Goal: Information Seeking & Learning: Check status

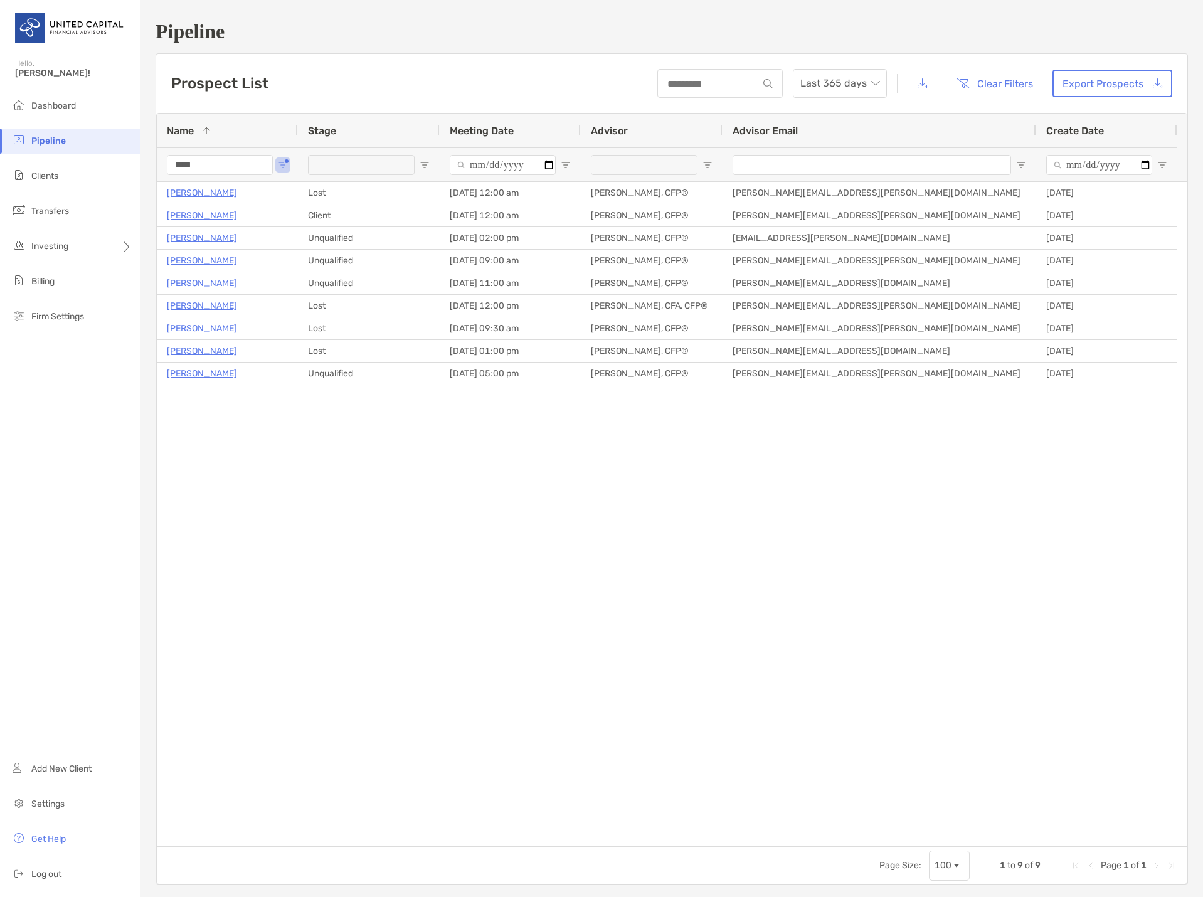
drag, startPoint x: 270, startPoint y: 468, endPoint x: 244, endPoint y: 373, distance: 99.5
click at [269, 461] on div "[PERSON_NAME] Client [DATE] 12:00 am [PERSON_NAME], CFP® [PERSON_NAME][EMAIL_AD…" at bounding box center [672, 514] width 1030 height 664
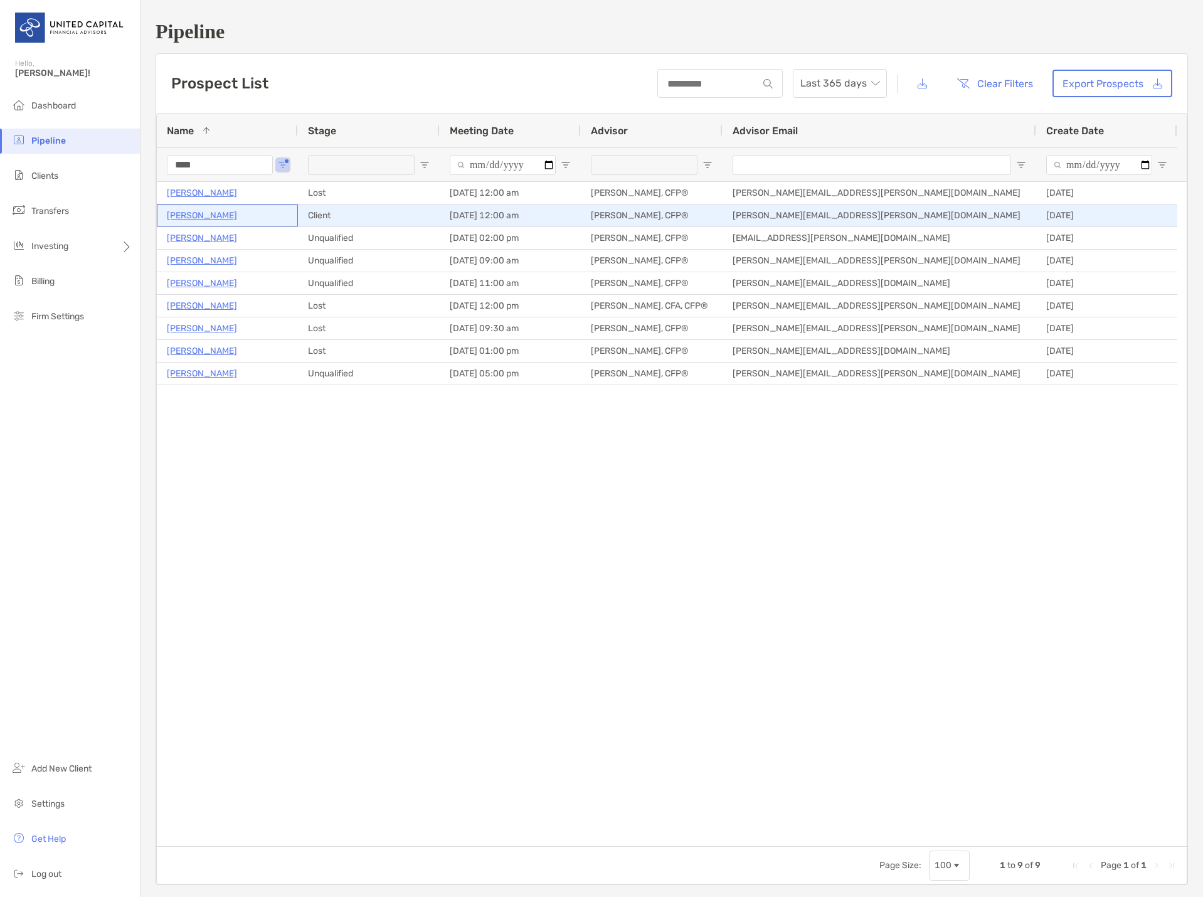
click at [201, 216] on p "[PERSON_NAME]" at bounding box center [202, 216] width 70 height 16
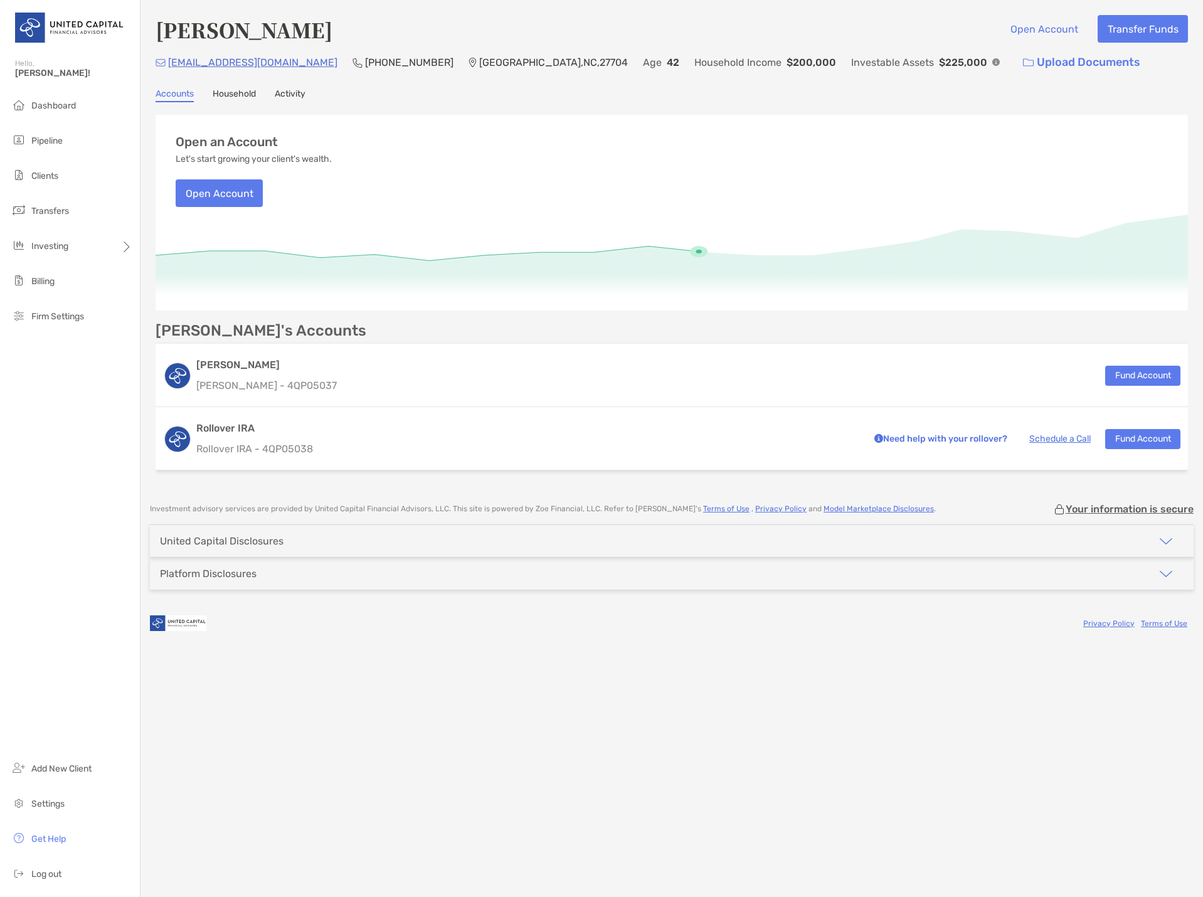
click at [786, 655] on div "John Carpenter Open Account Transfer Funds johncarpenterbusiness@aol.com (704) …" at bounding box center [671, 448] width 1062 height 897
drag, startPoint x: 894, startPoint y: 28, endPoint x: 974, endPoint y: 1, distance: 84.9
click at [899, 25] on div "John Carpenter Open Account Transfer Funds" at bounding box center [672, 29] width 1032 height 29
drag, startPoint x: 480, startPoint y: 720, endPoint x: 480, endPoint y: 713, distance: 6.9
click at [480, 716] on div "John Carpenter Open Account Transfer Funds johncarpenterbusiness@aol.com (704) …" at bounding box center [671, 448] width 1062 height 897
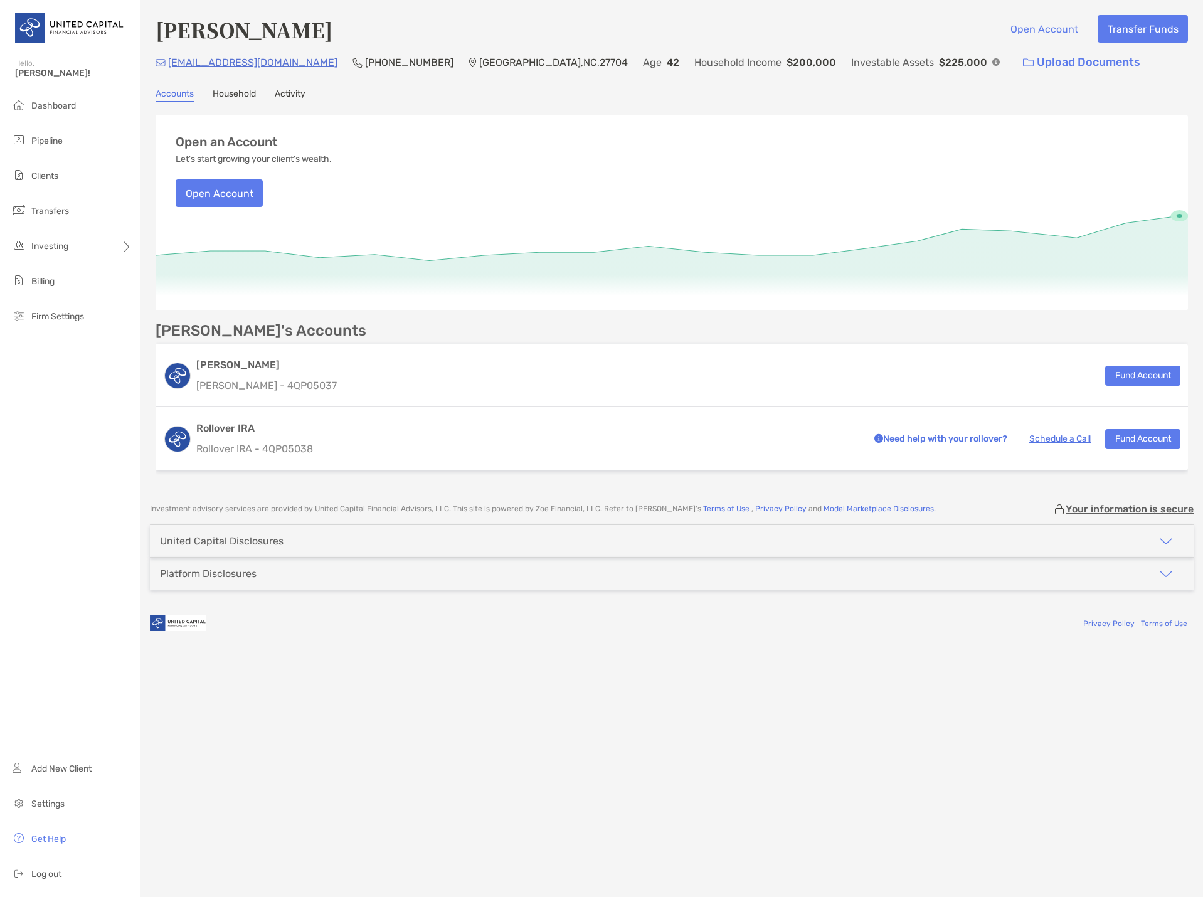
drag, startPoint x: 485, startPoint y: 710, endPoint x: 480, endPoint y: 702, distance: 9.0
click at [485, 707] on div "John Carpenter Open Account Transfer Funds johncarpenterbusiness@aol.com (704) …" at bounding box center [671, 448] width 1062 height 897
click at [391, 611] on div "Privacy Policy Terms of Use" at bounding box center [672, 623] width 1044 height 28
click at [890, 332] on div "John's Accounts" at bounding box center [672, 331] width 1032 height 16
click at [554, 25] on div "John Carpenter Open Account Transfer Funds" at bounding box center [672, 29] width 1032 height 29
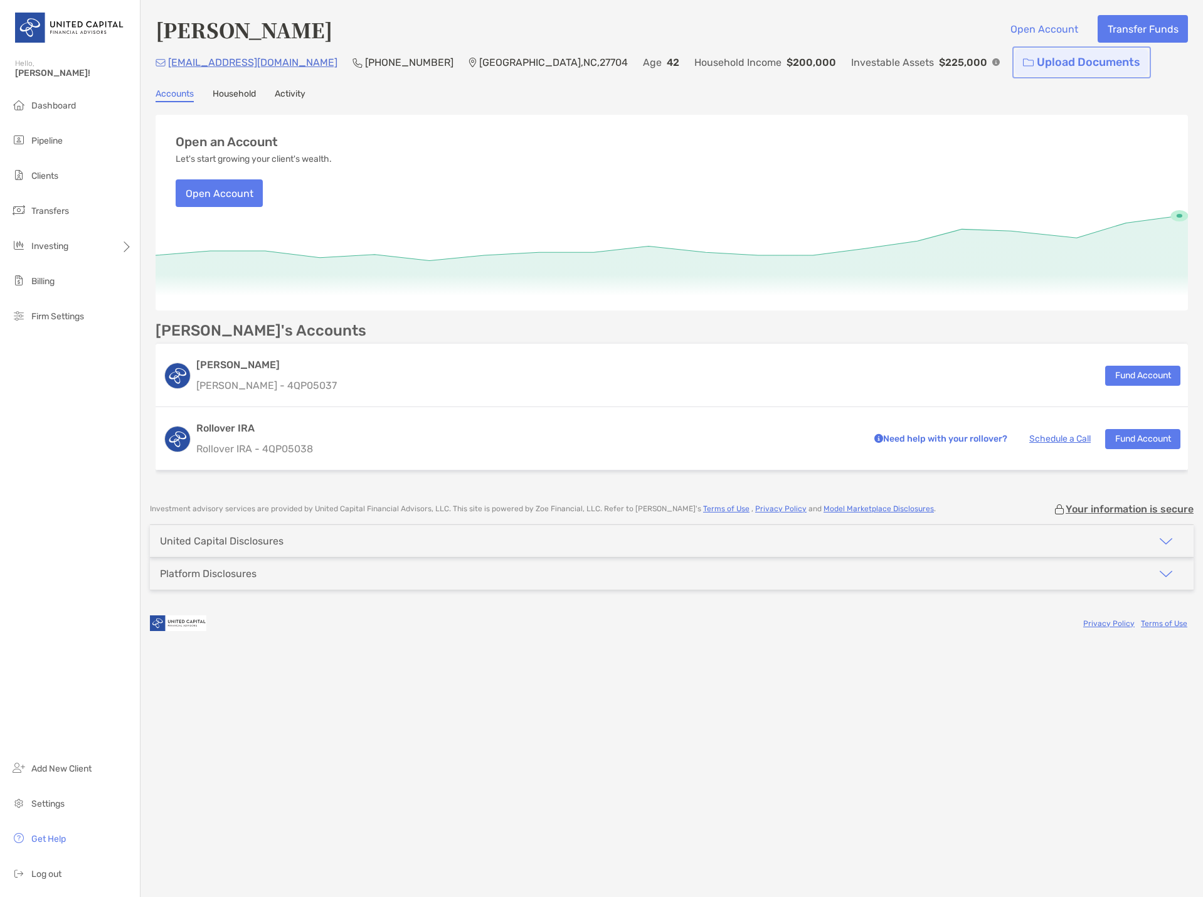
click at [1015, 59] on link "Upload Documents" at bounding box center [1082, 62] width 134 height 27
click at [650, 19] on div "John Carpenter Open Account Transfer Funds" at bounding box center [672, 29] width 1032 height 29
drag, startPoint x: 637, startPoint y: 18, endPoint x: 648, endPoint y: 18, distance: 10.7
click at [640, 18] on div "John Carpenter Open Account Transfer Funds" at bounding box center [672, 29] width 1032 height 29
click at [480, 90] on div "Accounts Household Activity" at bounding box center [672, 95] width 1032 height 14
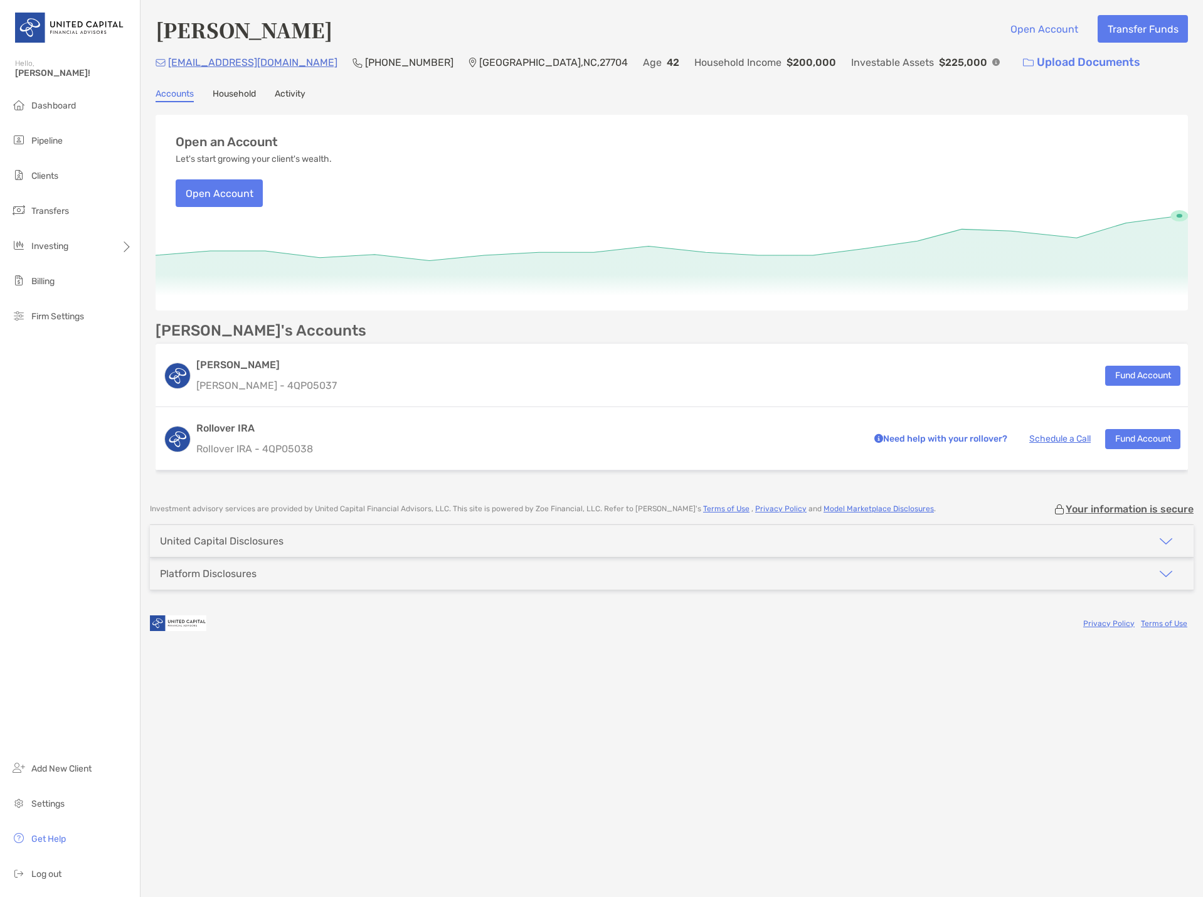
click at [844, 20] on div "John Carpenter Open Account Transfer Funds" at bounding box center [672, 29] width 1032 height 29
click at [200, 26] on h4 "[PERSON_NAME]" at bounding box center [244, 29] width 177 height 29
click at [201, 26] on h4 "[PERSON_NAME]" at bounding box center [244, 29] width 177 height 29
copy h4 "[PERSON_NAME]"
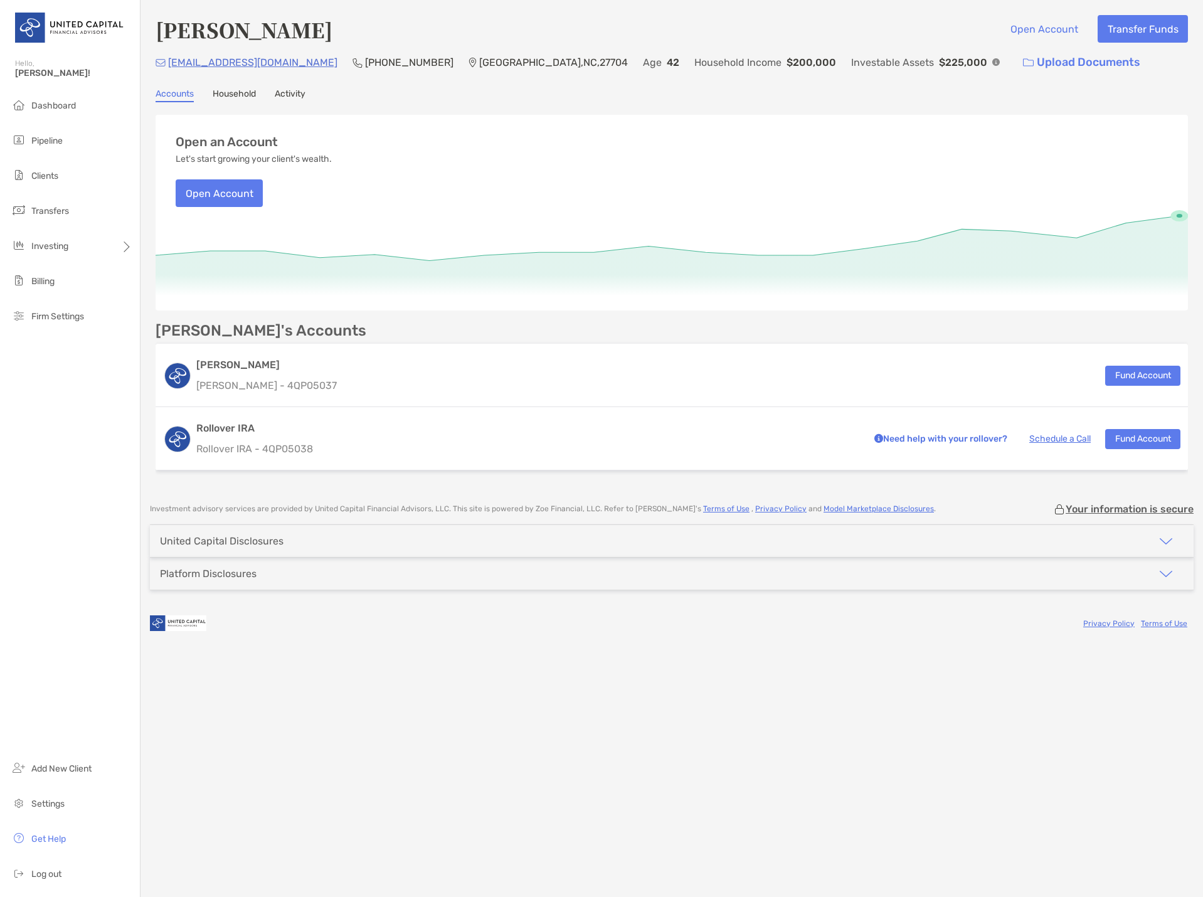
drag, startPoint x: 398, startPoint y: 766, endPoint x: 203, endPoint y: 798, distance: 197.6
click at [397, 766] on div "John Carpenter Open Account Transfer Funds johncarpenterbusiness@aol.com (704) …" at bounding box center [671, 448] width 1062 height 897
drag, startPoint x: 570, startPoint y: 14, endPoint x: 288, endPoint y: 10, distance: 282.2
click at [570, 14] on div "John Carpenter Open Account Transfer Funds johncarpenterbusiness@aol.com (704) …" at bounding box center [671, 245] width 1062 height 490
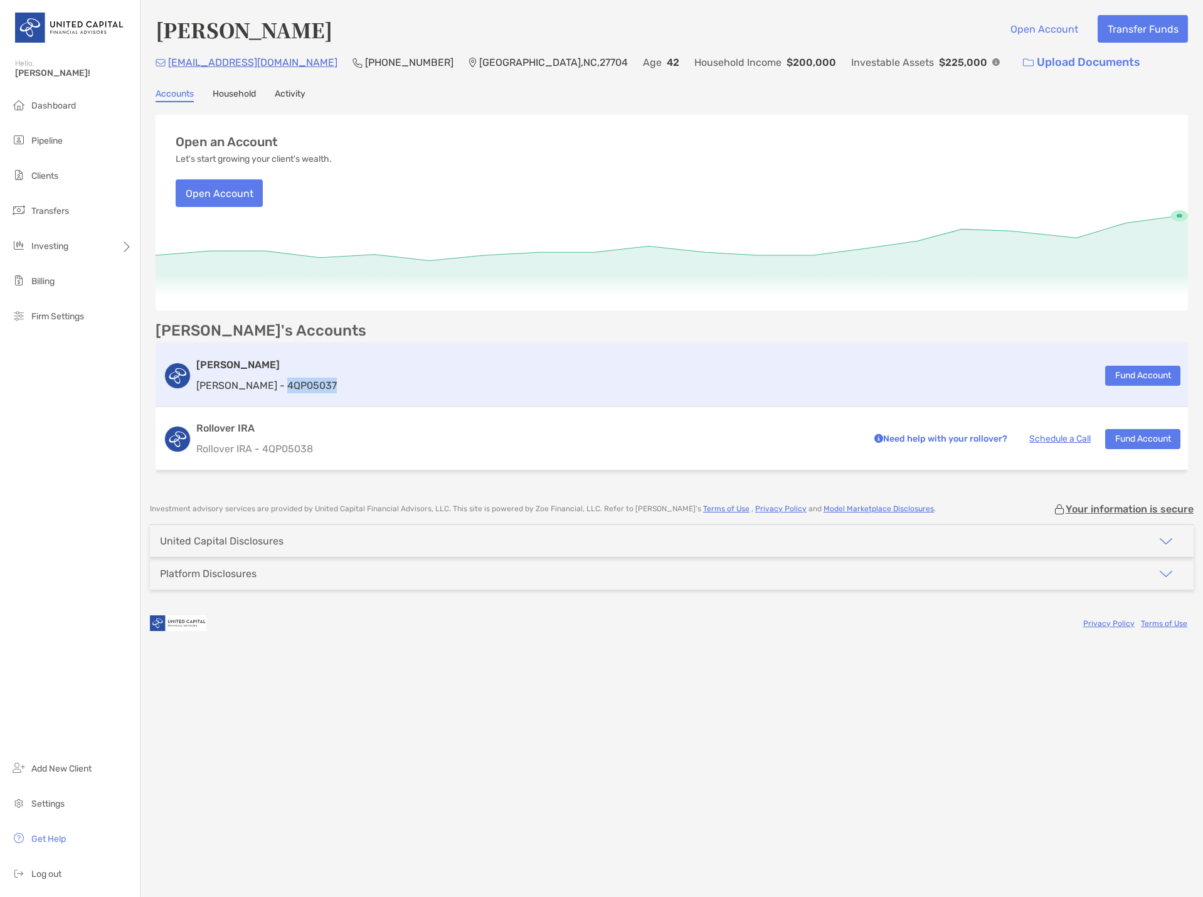
drag, startPoint x: 306, startPoint y: 377, endPoint x: 247, endPoint y: 388, distance: 60.0
click at [247, 388] on div "Roth IRA Roth IRA - 4QP05037 Fund Account" at bounding box center [672, 375] width 1032 height 63
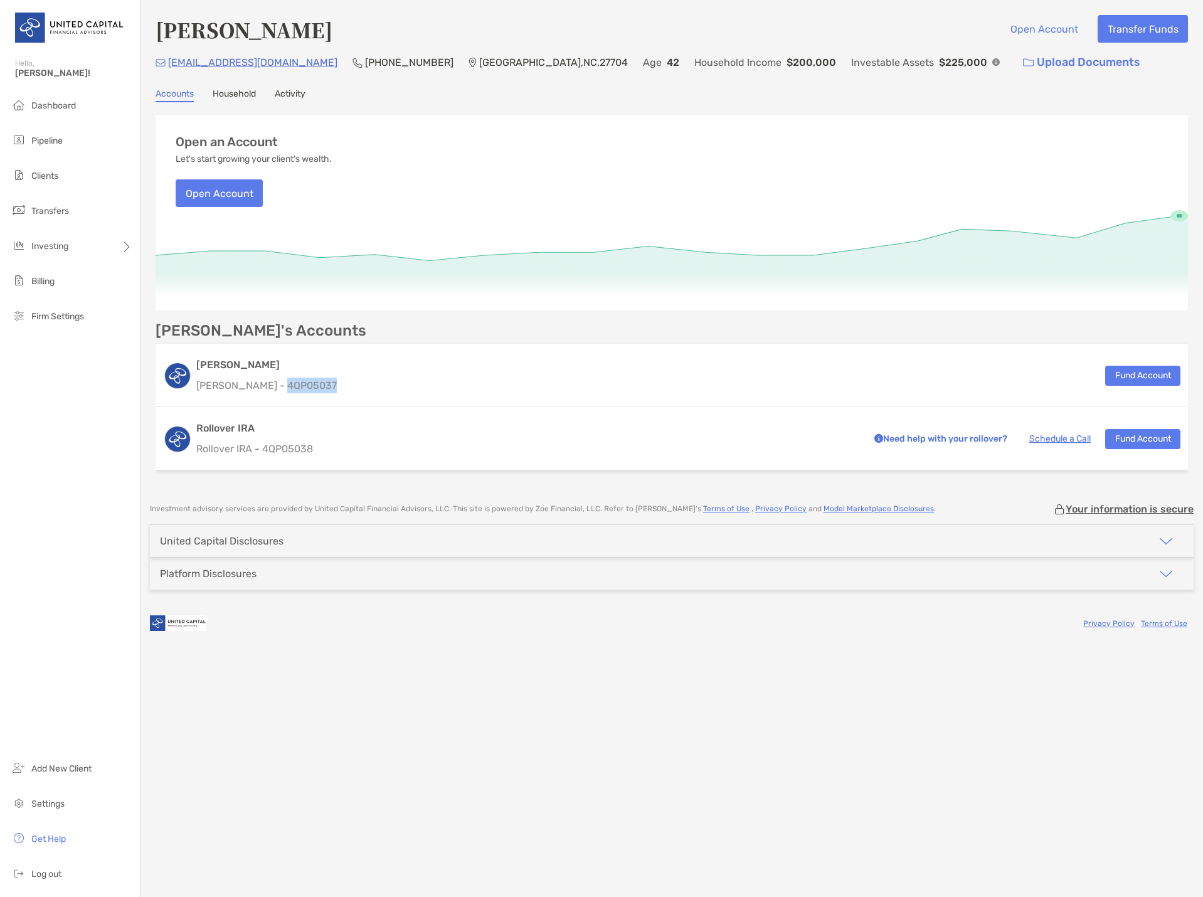
copy p "4QP05037"
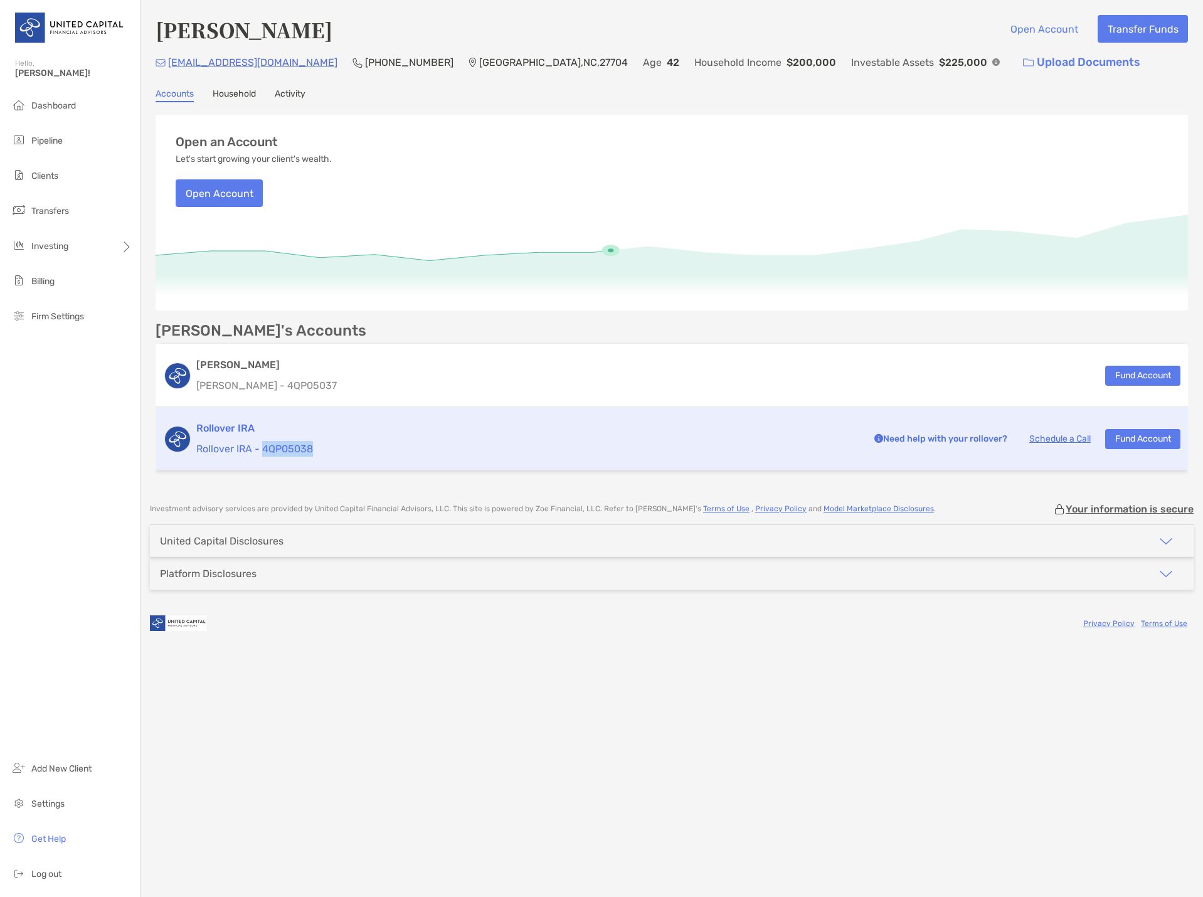
drag, startPoint x: 327, startPoint y: 444, endPoint x: 263, endPoint y: 455, distance: 64.8
click at [263, 455] on p "Rollover IRA - 4QP05038" at bounding box center [526, 449] width 660 height 16
copy p "4QP05038"
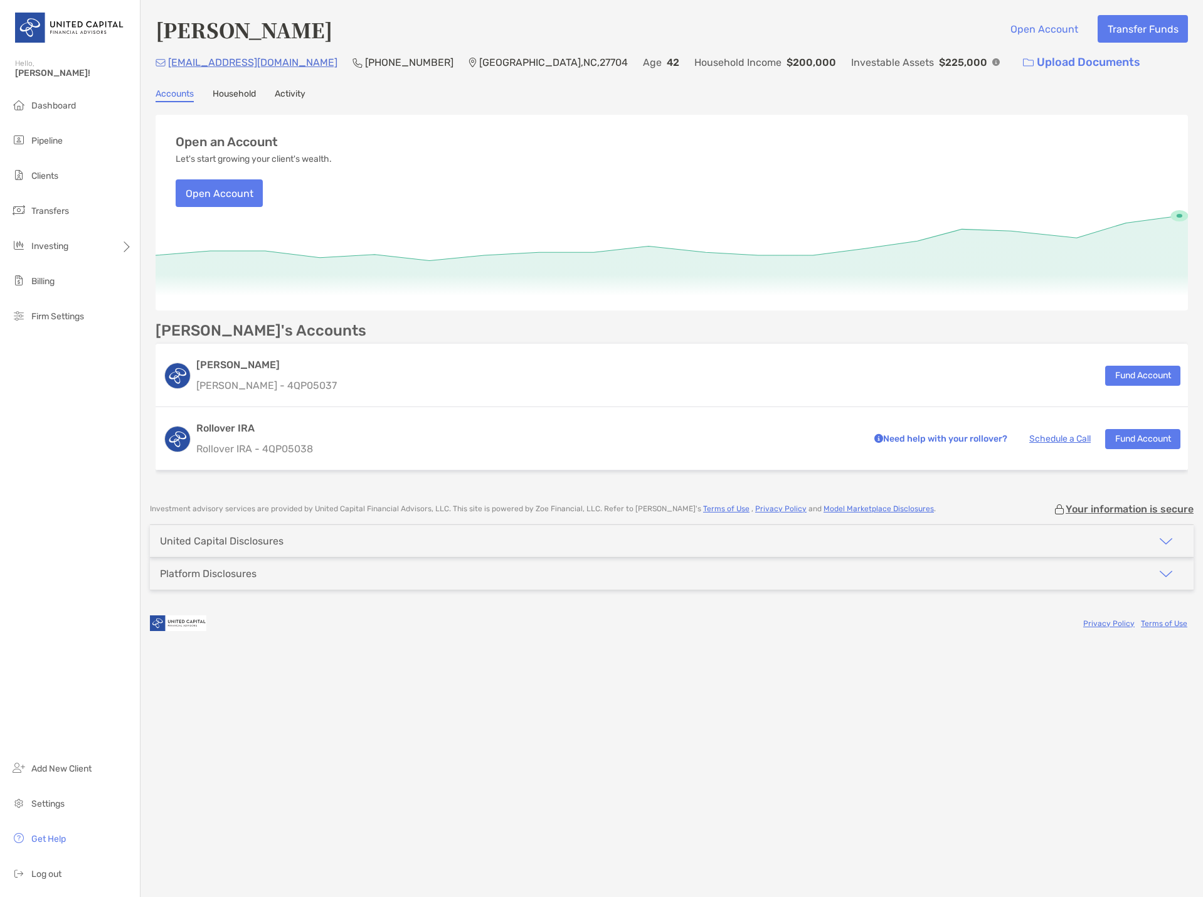
click at [379, 601] on div "Investment advisory services are provided by United Capital Financial Advisors,…" at bounding box center [671, 570] width 1062 height 134
drag, startPoint x: 510, startPoint y: 34, endPoint x: 534, endPoint y: 2, distance: 40.0
click at [511, 34] on div "John Carpenter Open Account Transfer Funds" at bounding box center [672, 29] width 1032 height 29
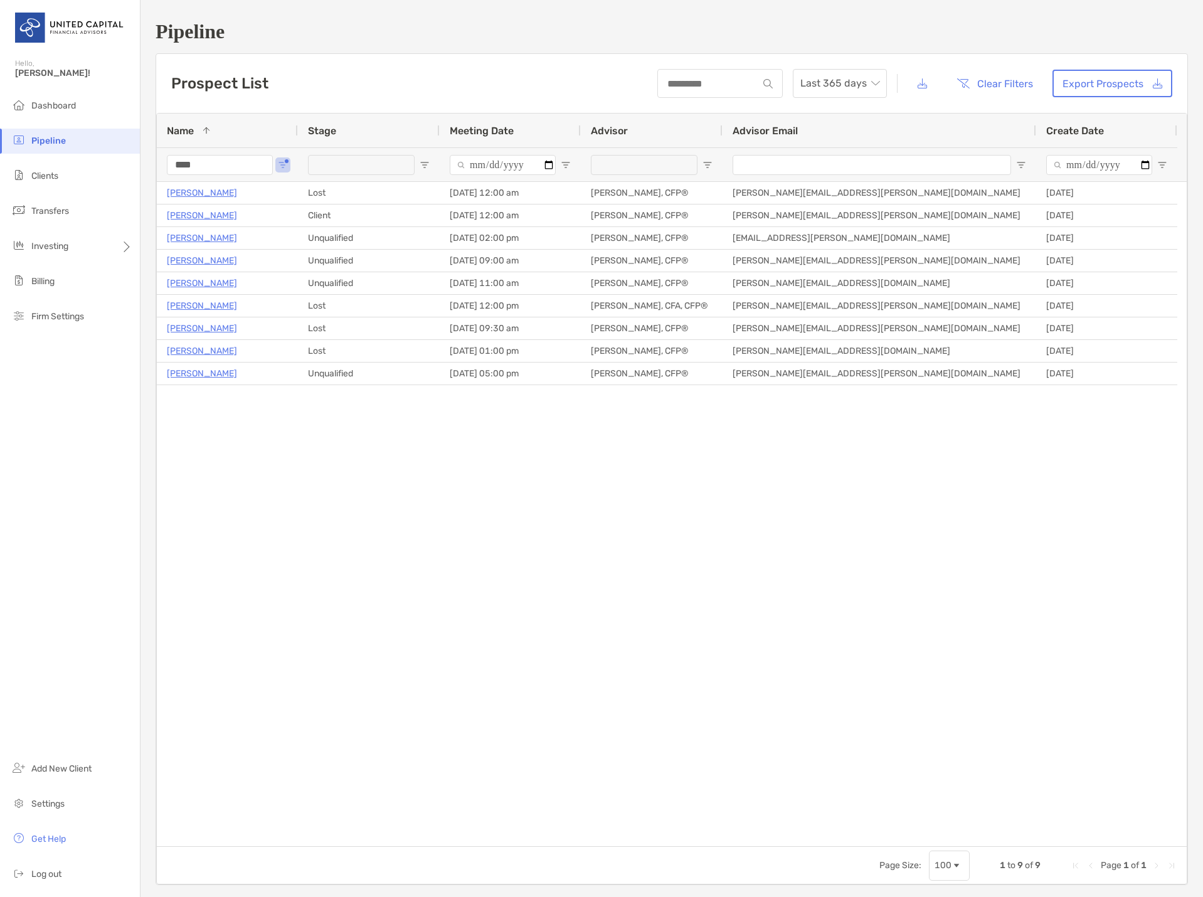
click at [201, 157] on input "****" at bounding box center [220, 165] width 106 height 20
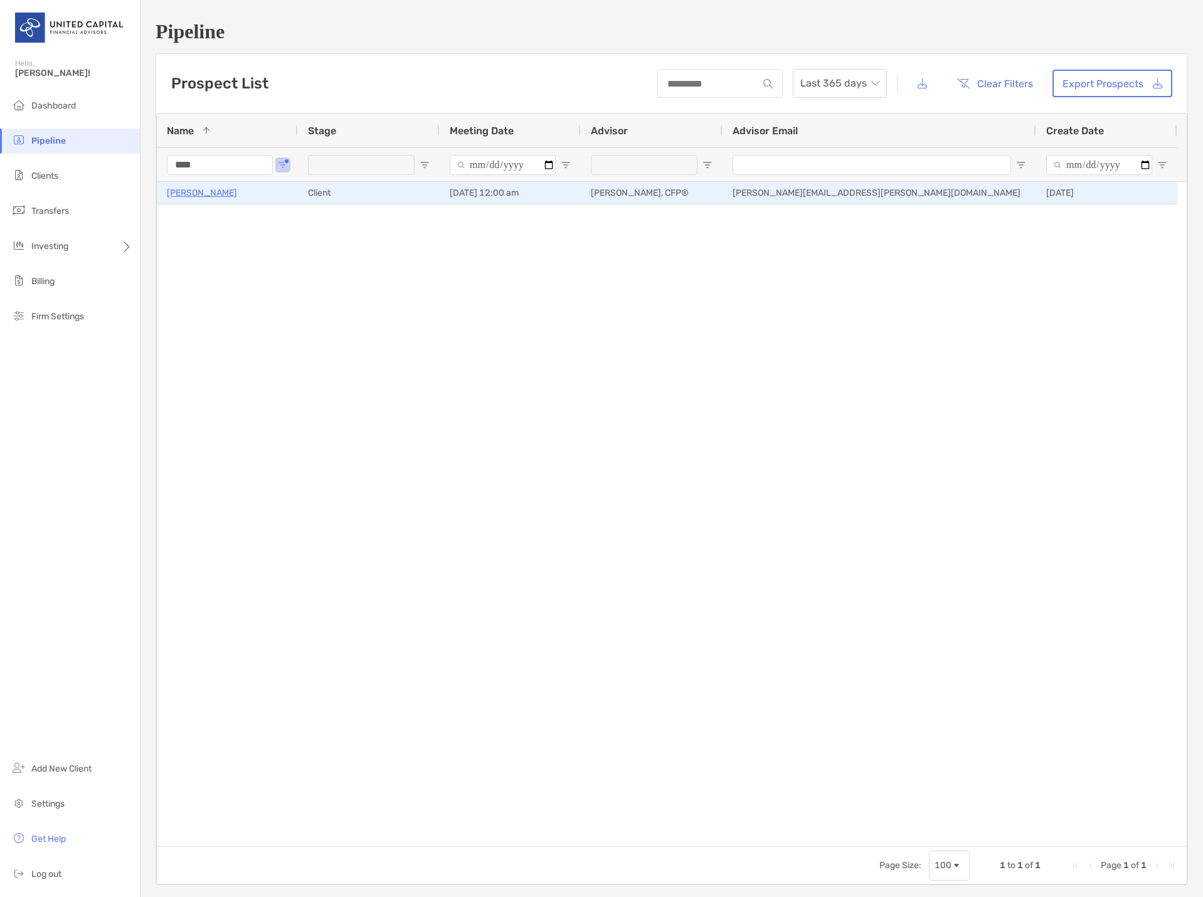
type input "****"
click at [190, 191] on p "Lilia Montero-Diaz" at bounding box center [202, 193] width 70 height 16
